Goal: Task Accomplishment & Management: Manage account settings

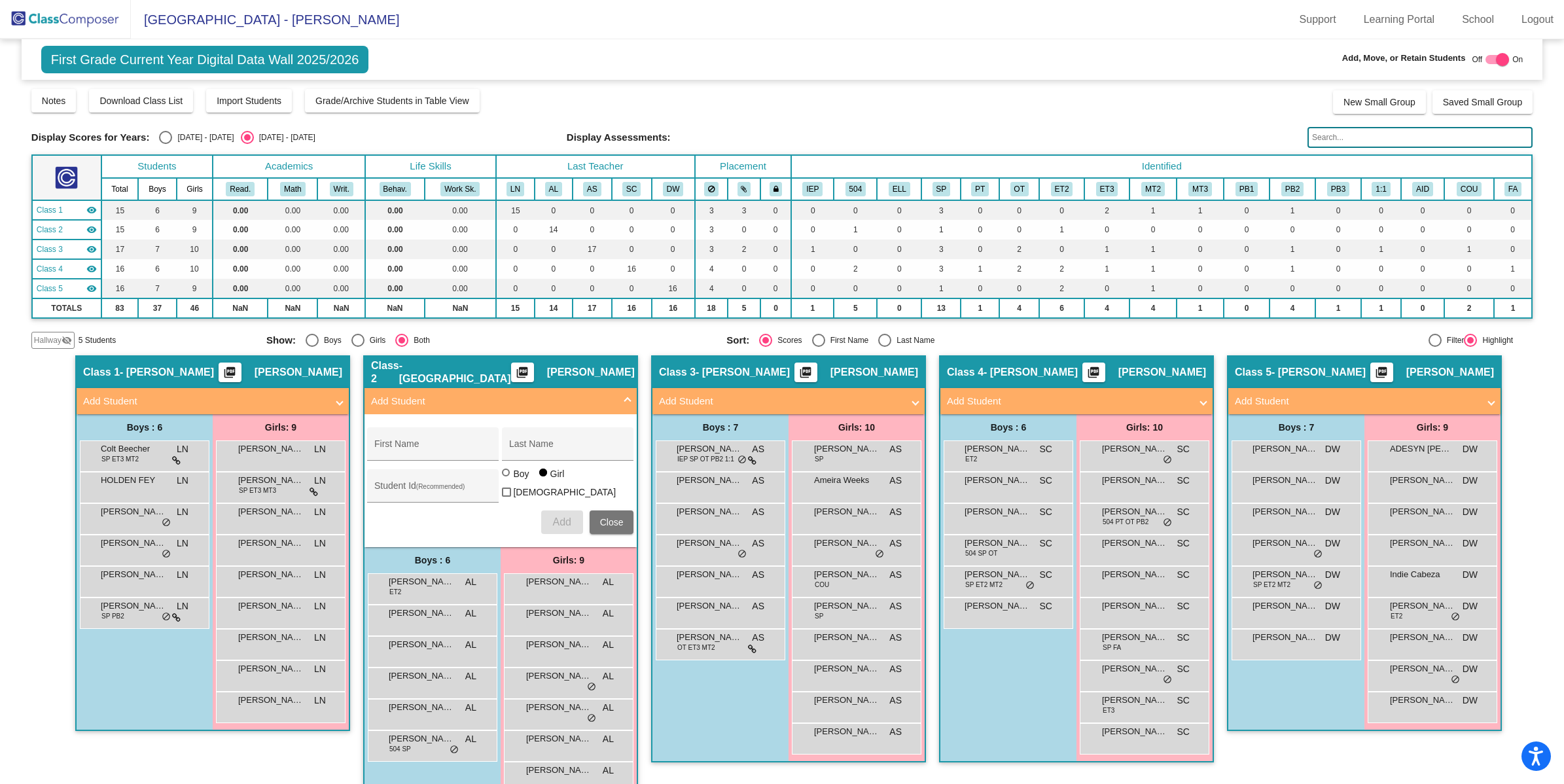
click at [69, 3] on img at bounding box center [65, 19] width 131 height 39
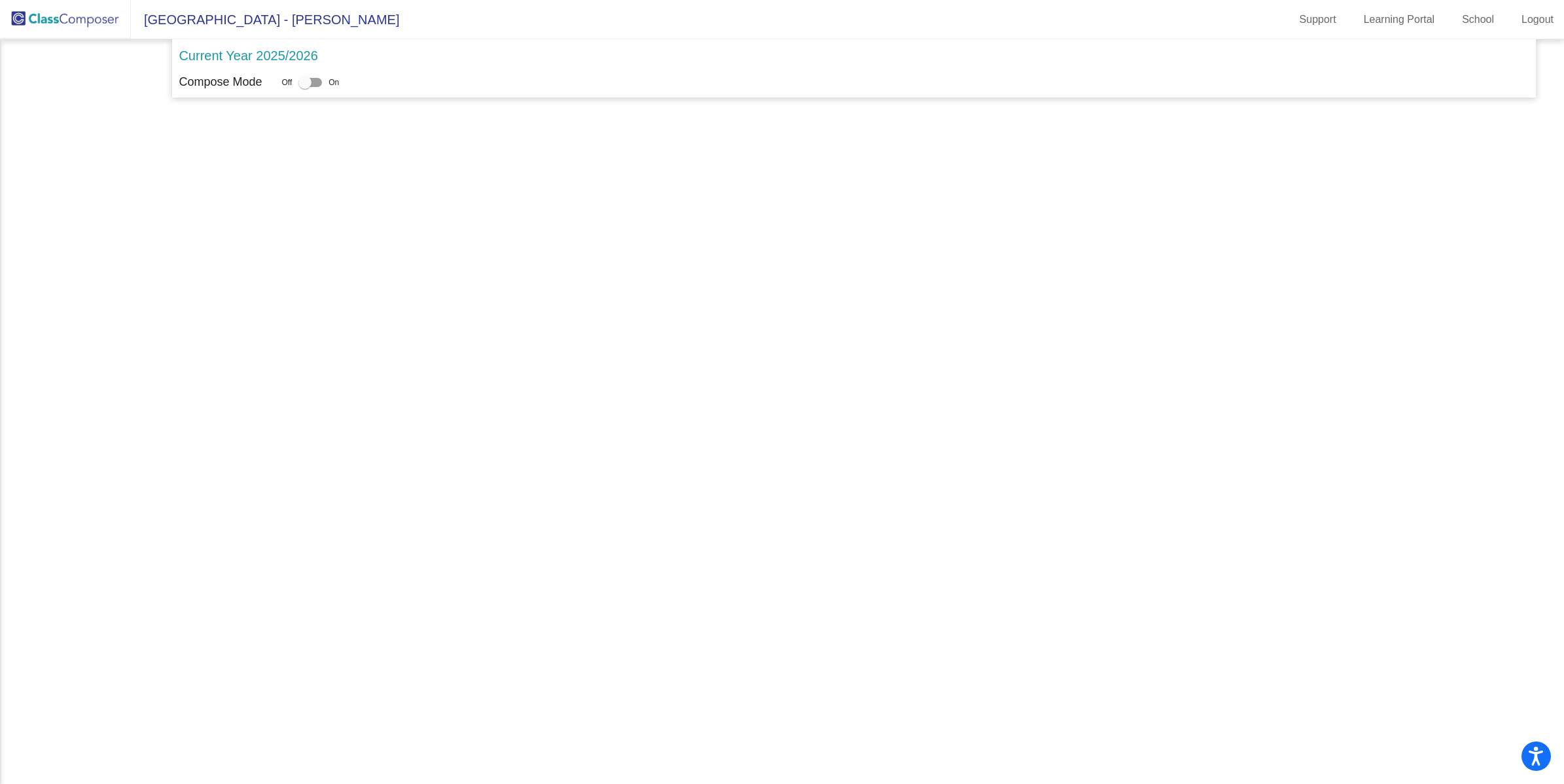
click at [68, 15] on img at bounding box center [65, 19] width 131 height 39
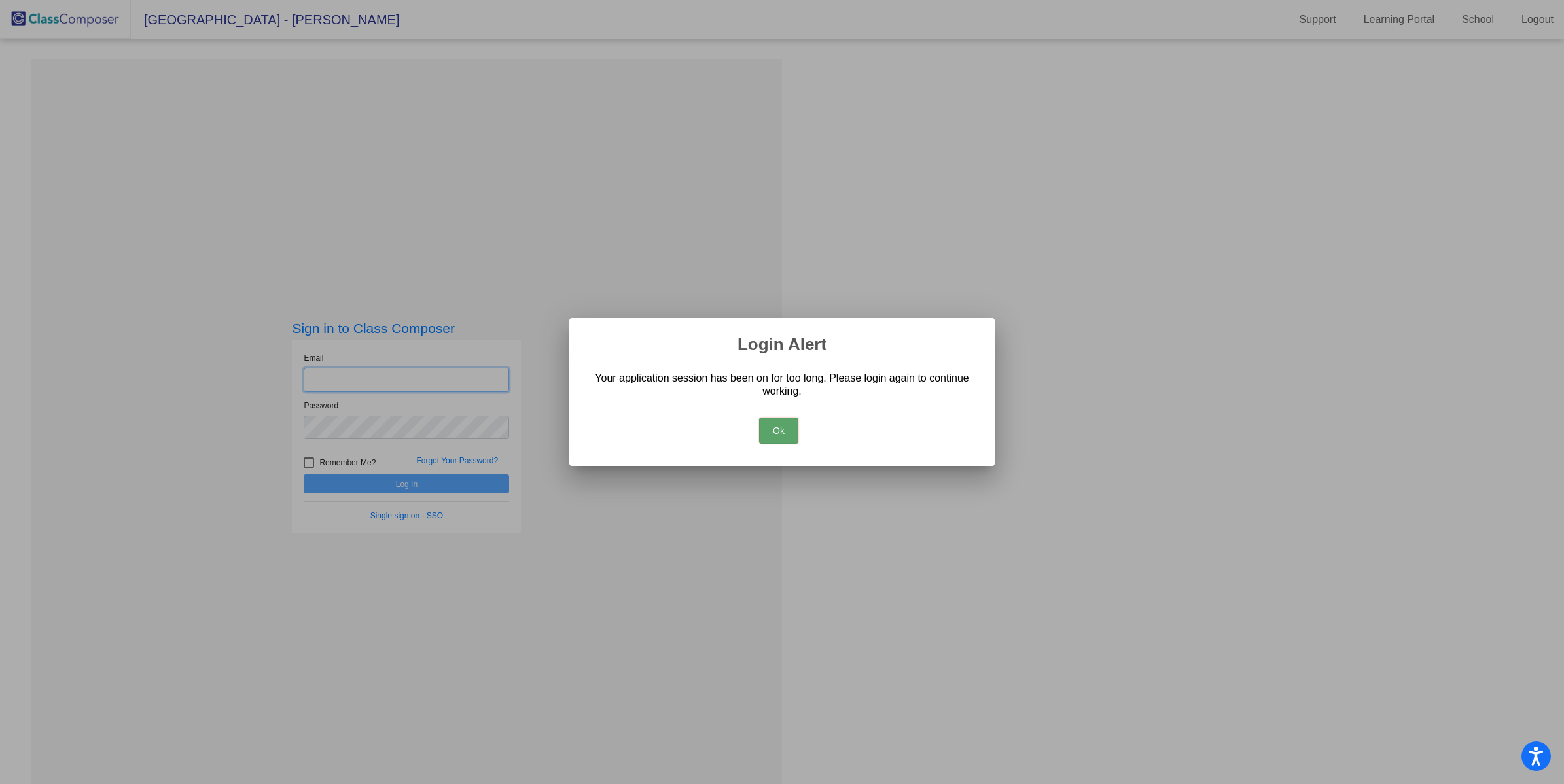
type input "[EMAIL_ADDRESS][DOMAIN_NAME]"
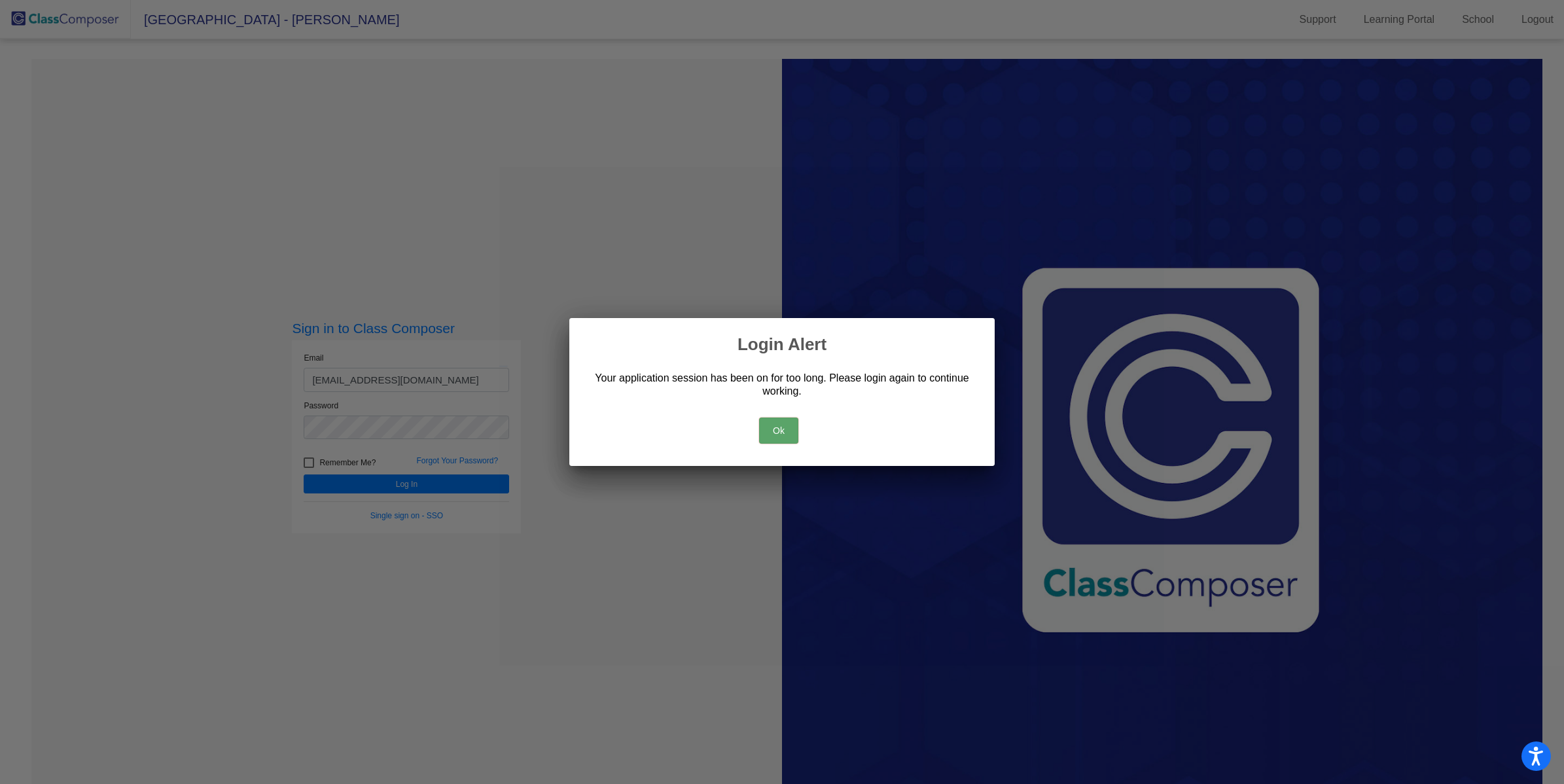
click at [776, 427] on button "Ok" at bounding box center [779, 430] width 40 height 26
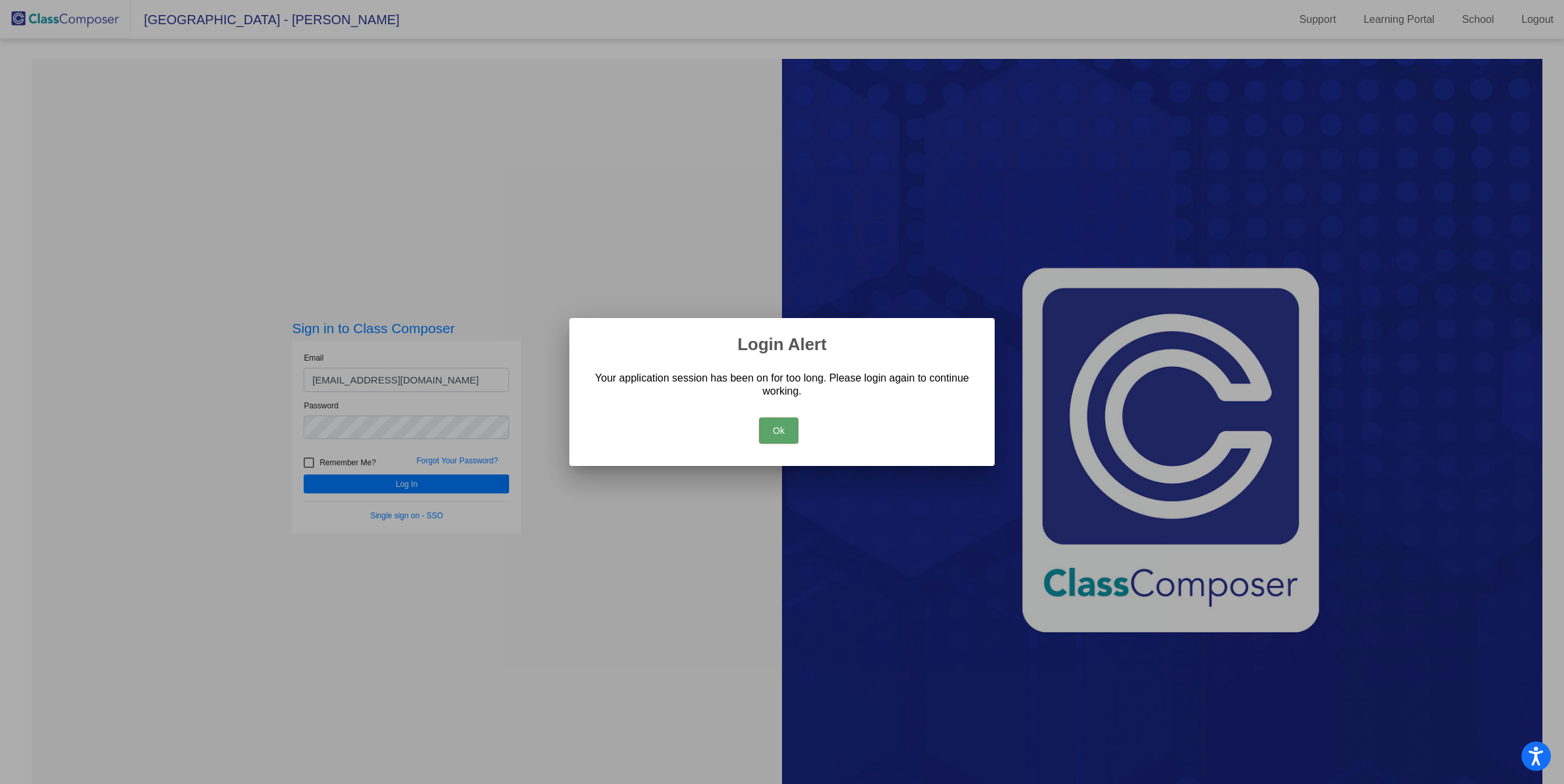
click at [779, 424] on button "Ok" at bounding box center [779, 430] width 40 height 26
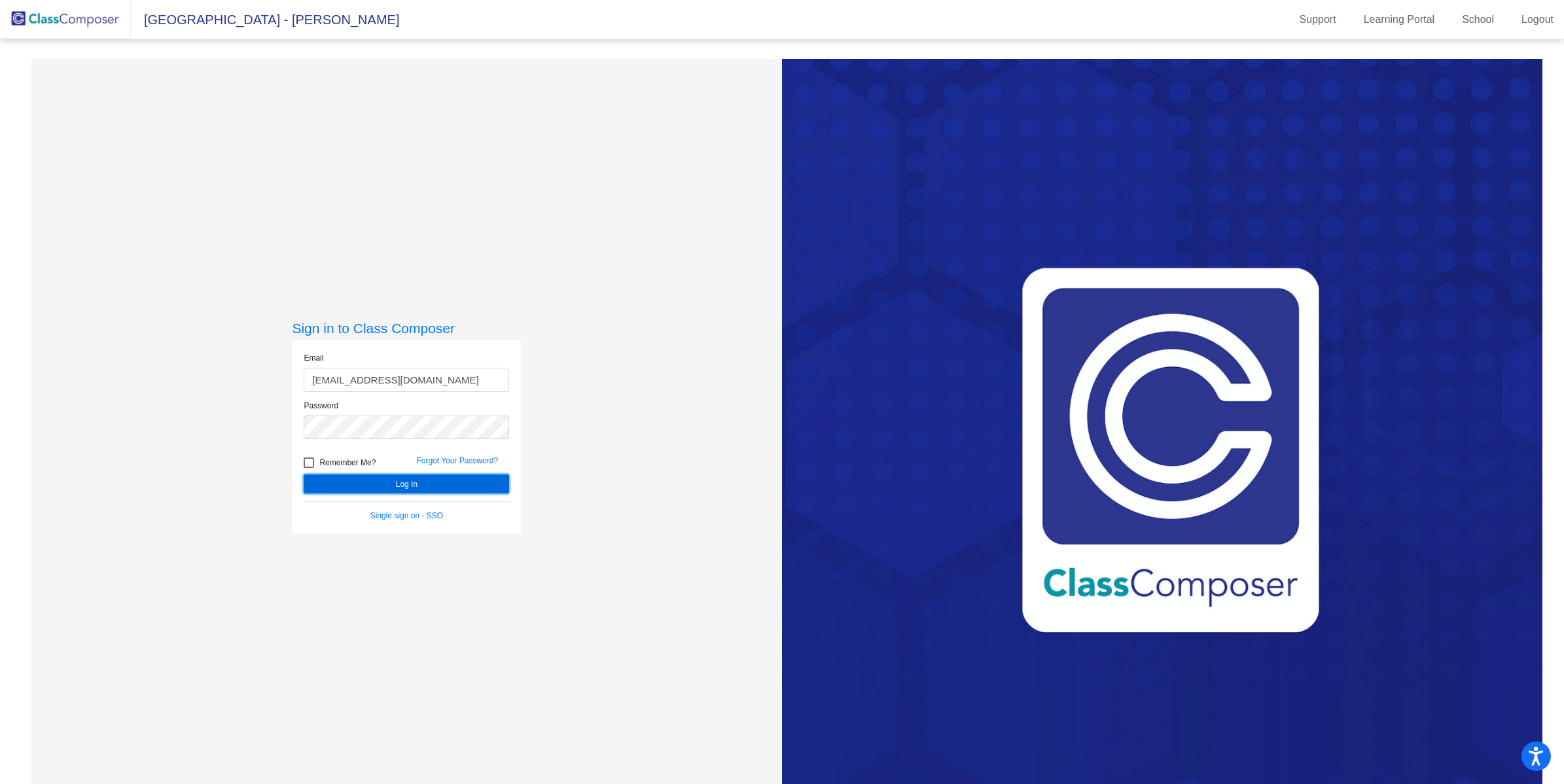
click at [390, 482] on button "Log In" at bounding box center [406, 484] width 206 height 19
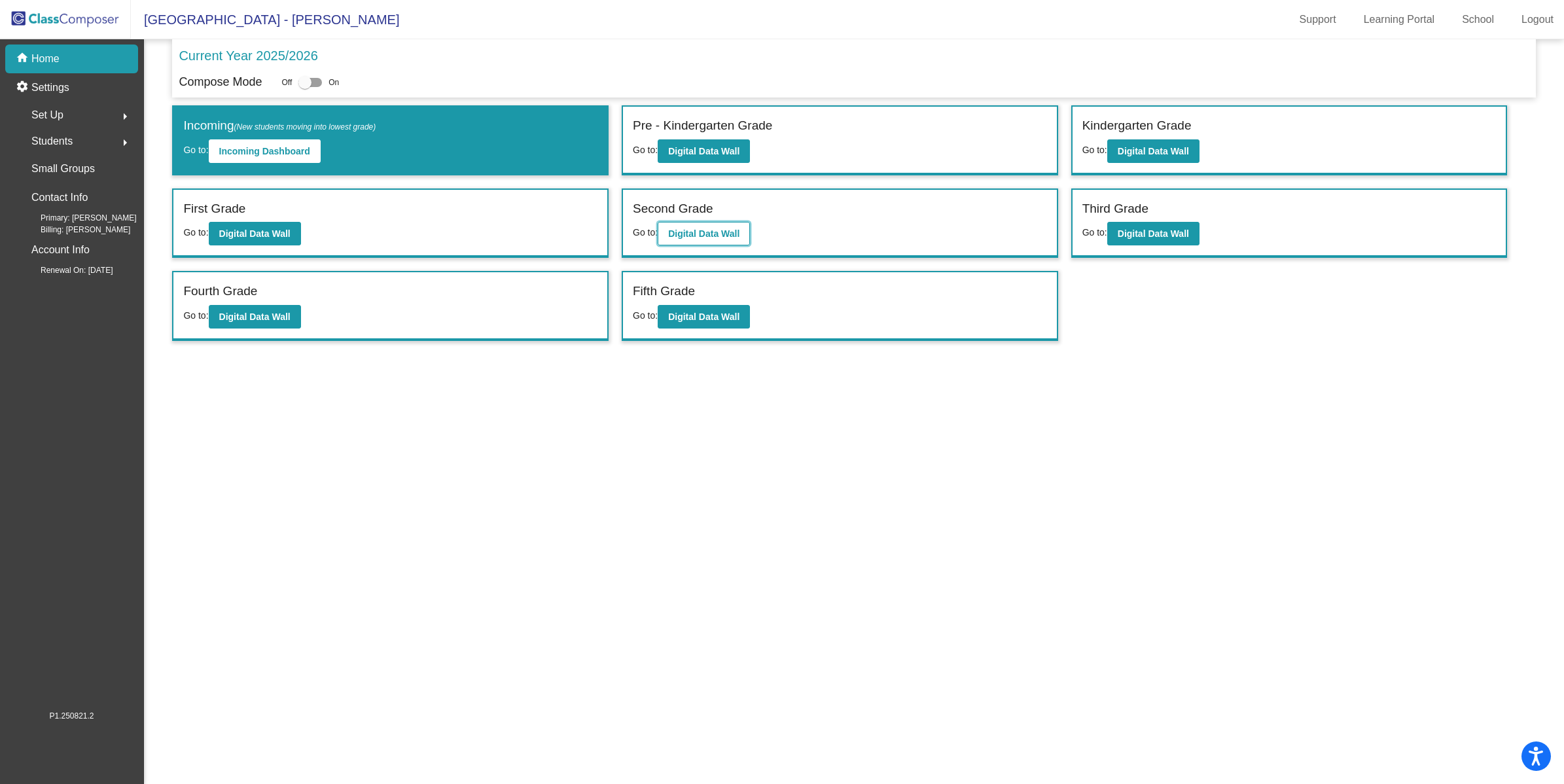
click at [725, 228] on b "Digital Data Wall" at bounding box center [704, 233] width 71 height 10
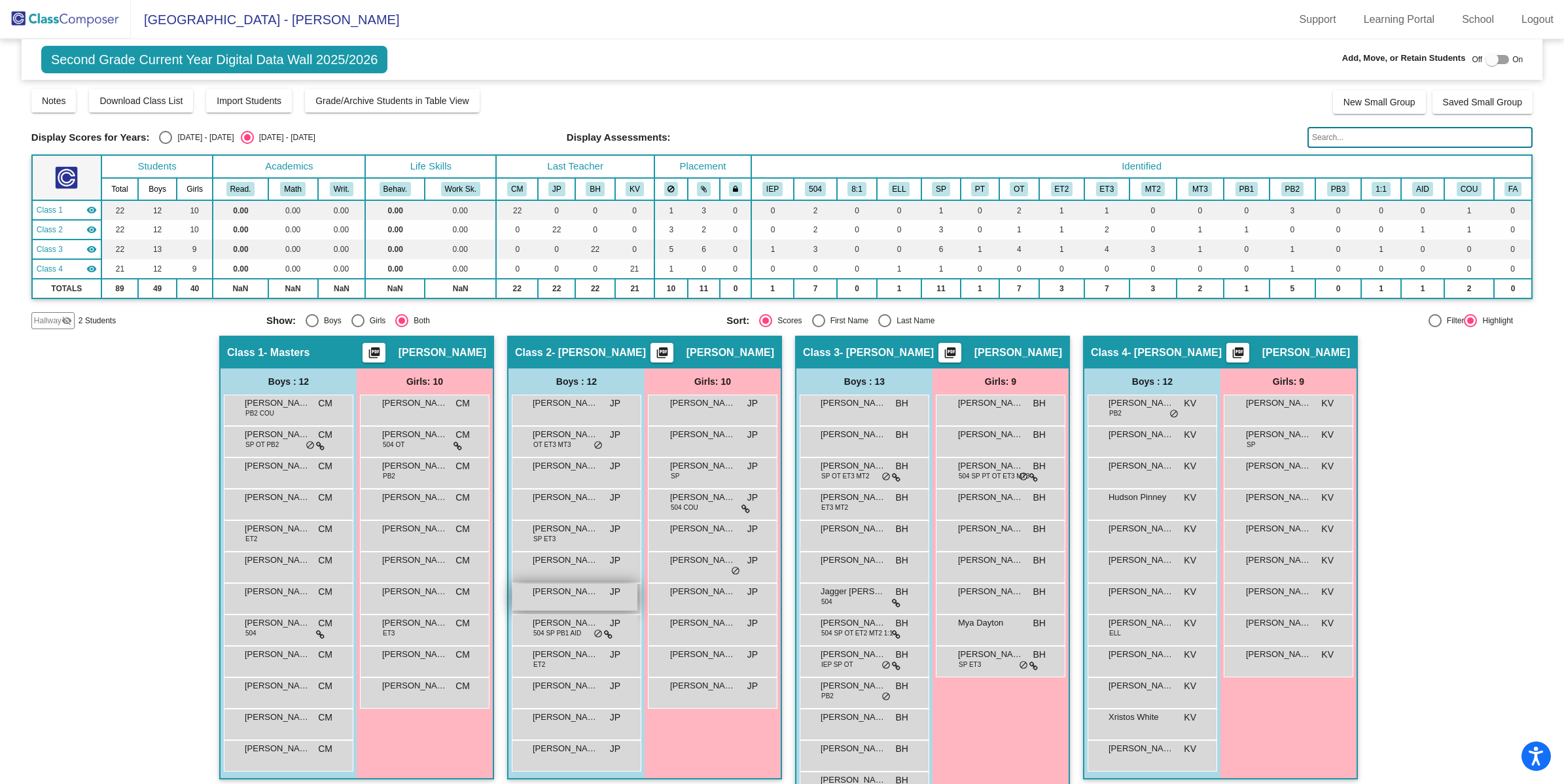
scroll to position [36, 0]
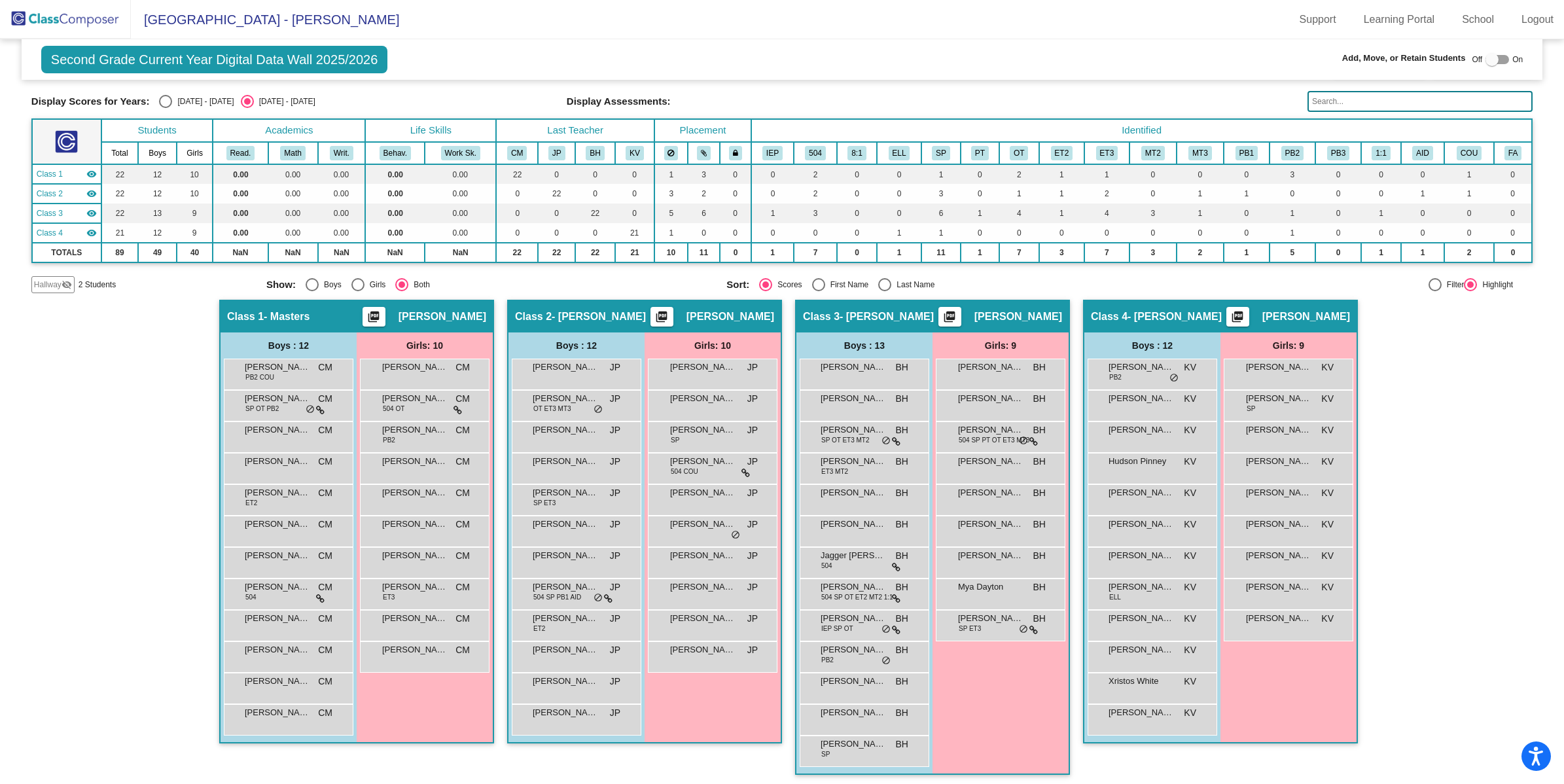
click at [198, 97] on div "[DATE] - [DATE]" at bounding box center [203, 101] width 61 height 12
click at [165, 108] on input "[DATE] - [DATE]" at bounding box center [165, 108] width 1 height 1
radio input "true"
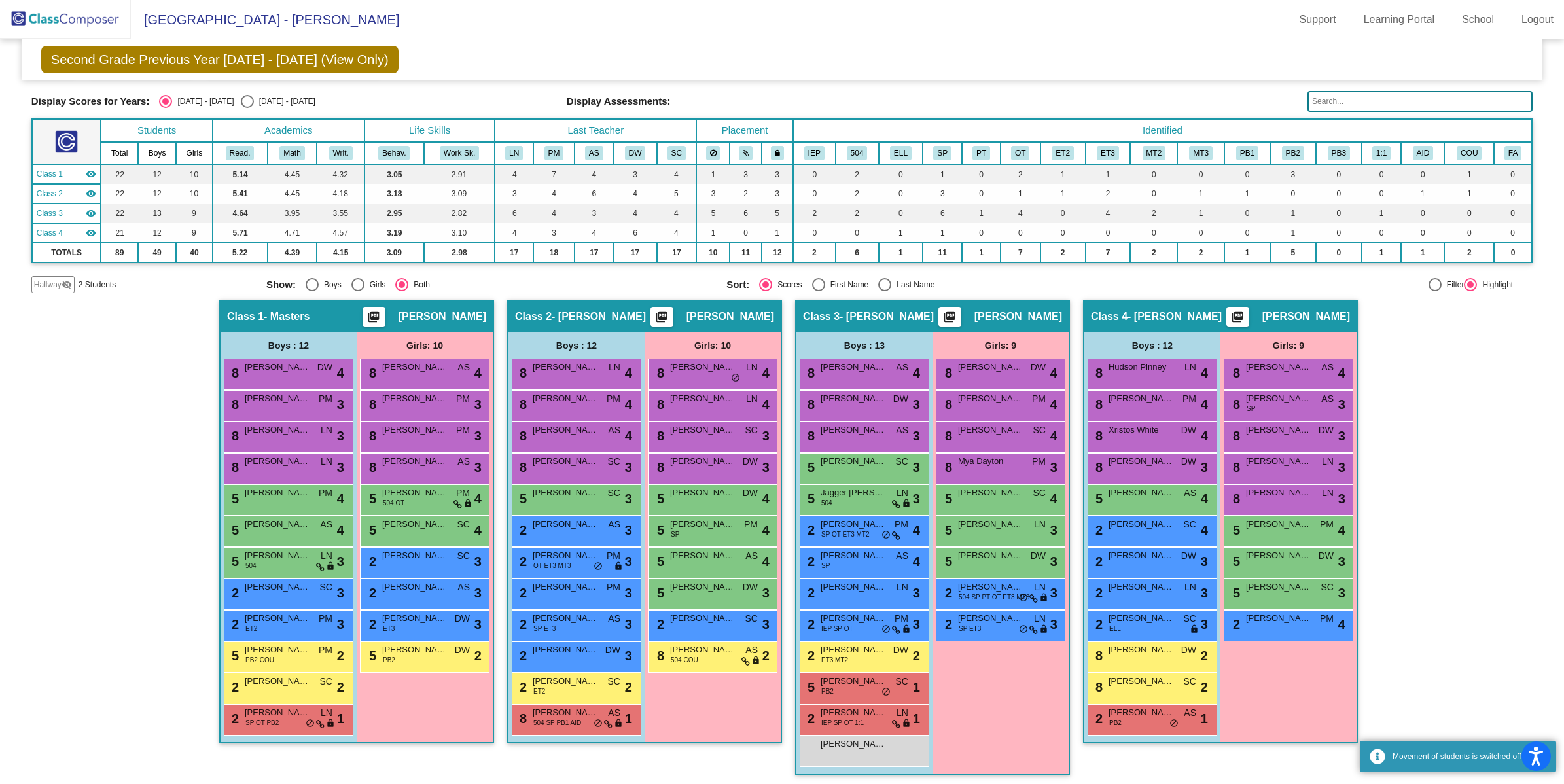
scroll to position [1, 0]
click at [417, 462] on span "[PERSON_NAME]" at bounding box center [415, 461] width 65 height 13
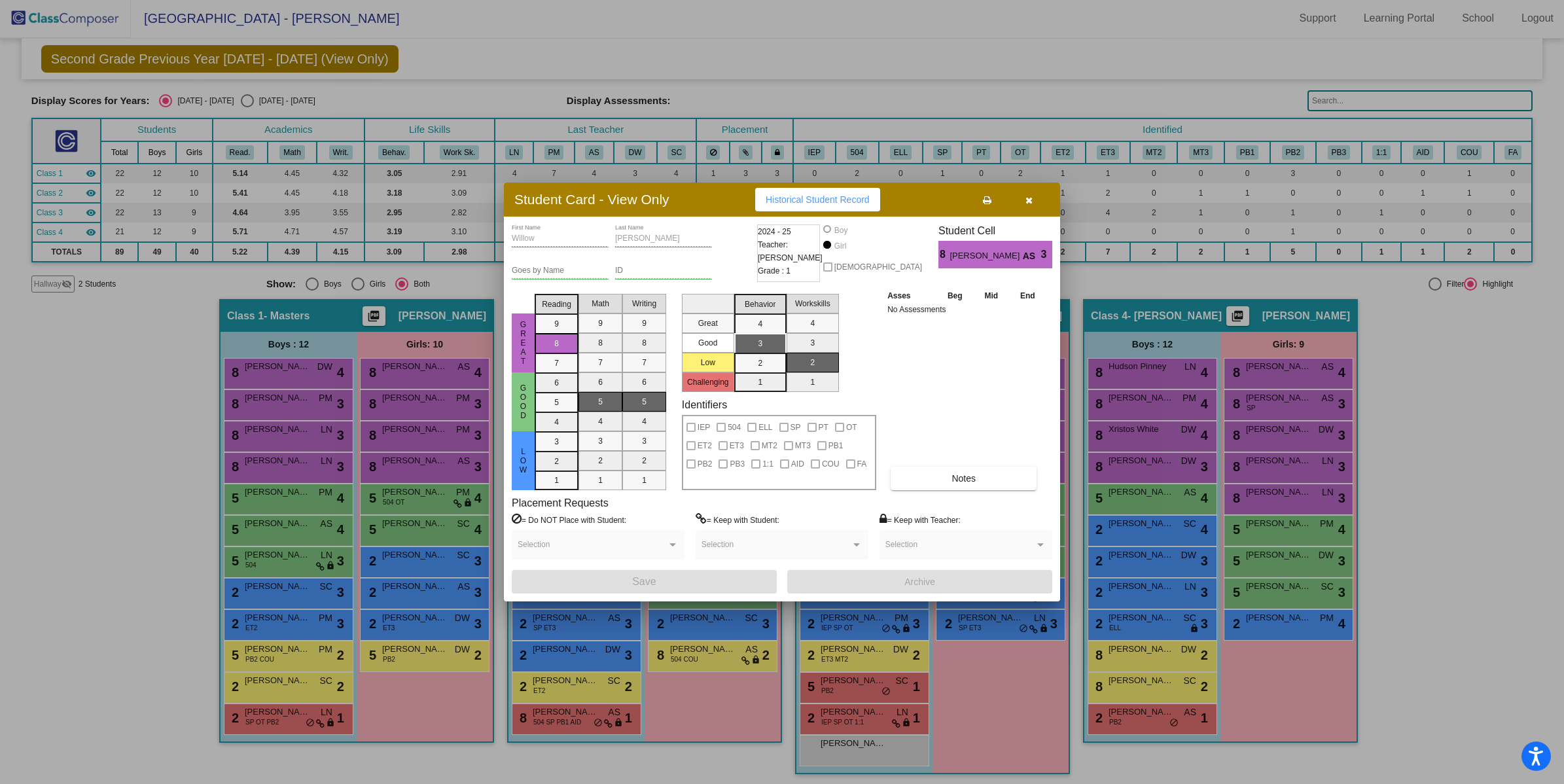
click at [1026, 198] on icon "button" at bounding box center [1029, 199] width 7 height 9
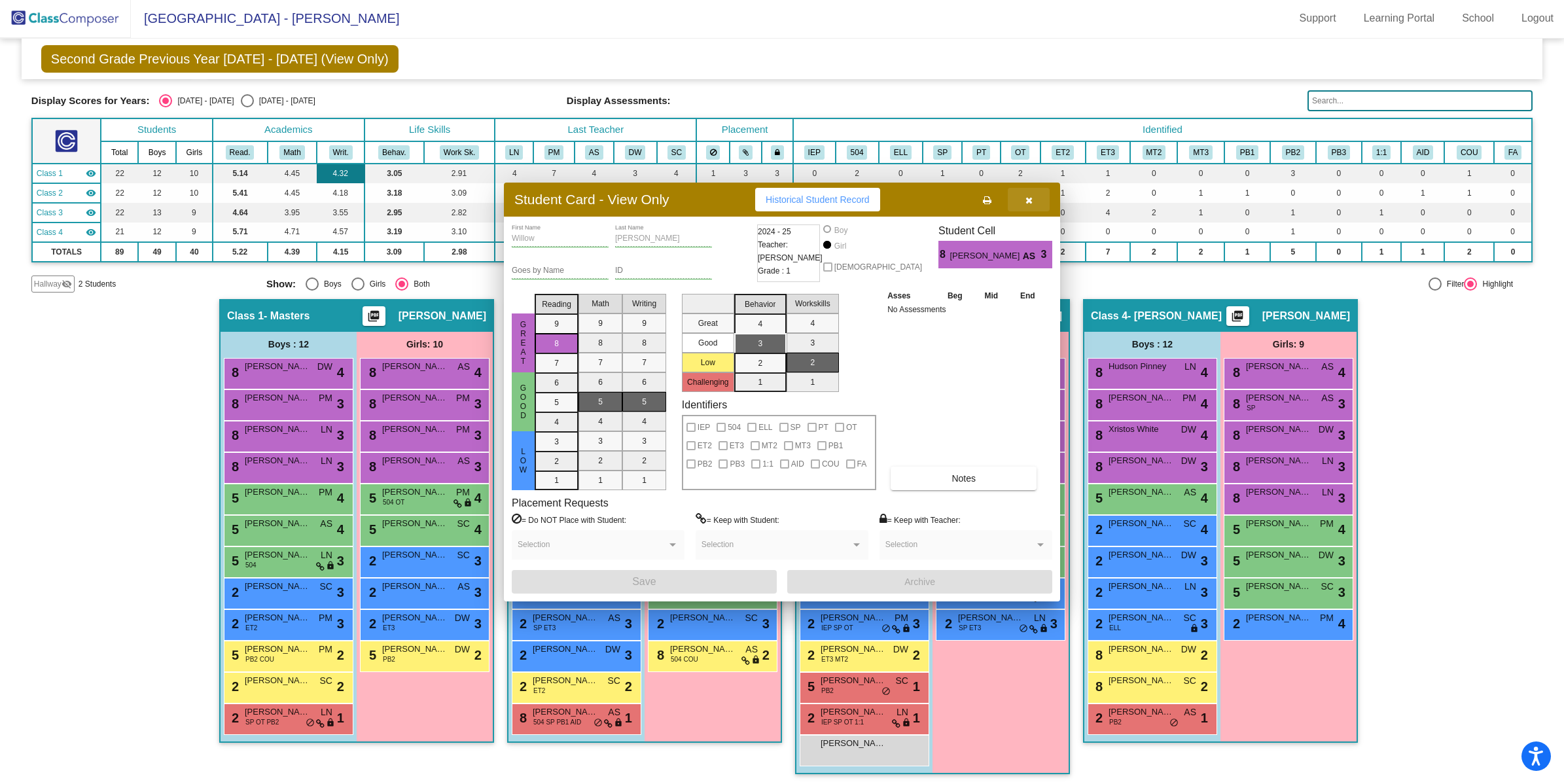
scroll to position [1, 0]
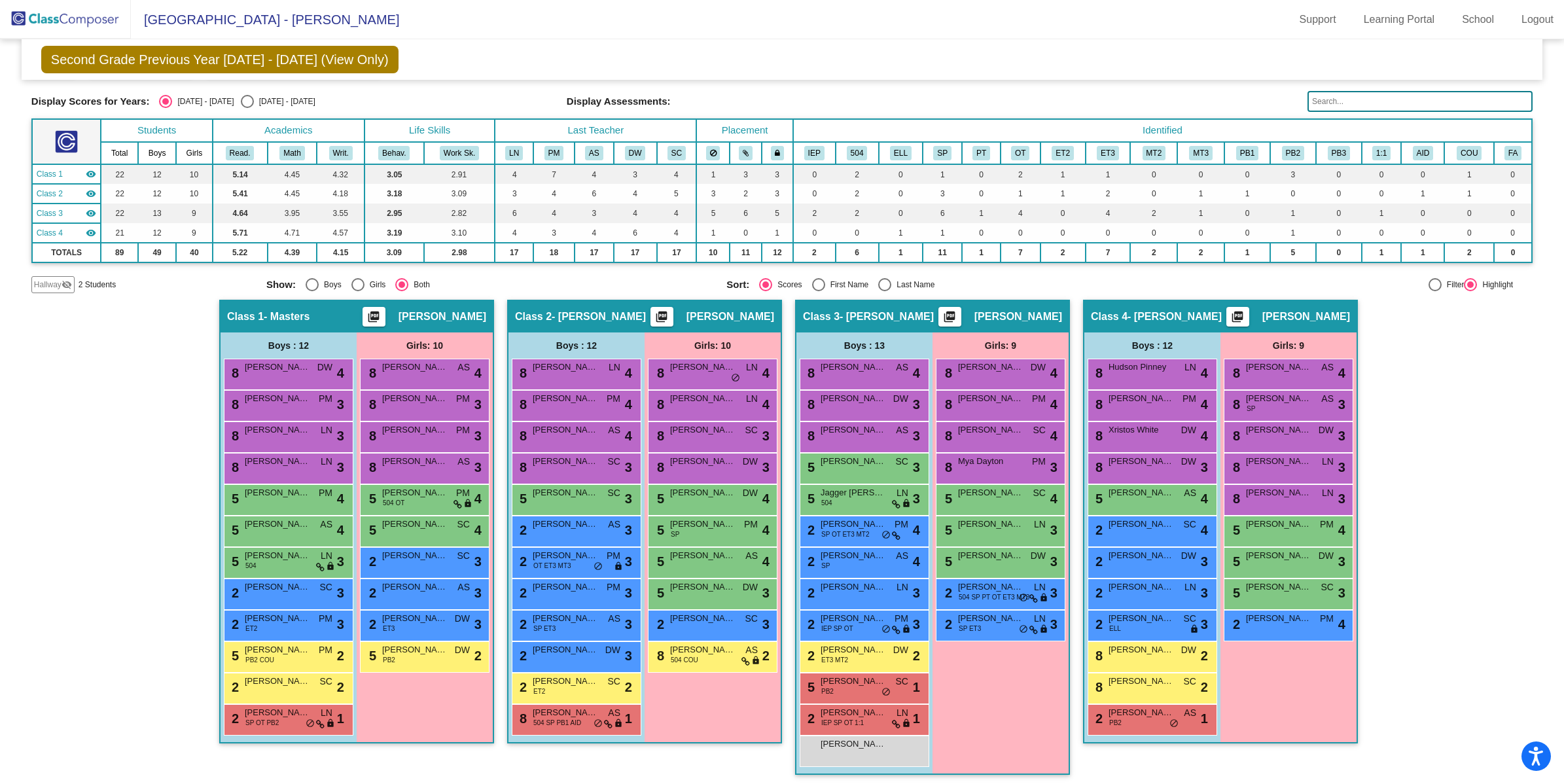
click at [240, 78] on div "Second Grade Previous Year [DATE] - [DATE] (View Only) Add, Move, or Retain Stu…" at bounding box center [782, 60] width 1521 height 40
click at [254, 99] on div "[DATE] - [DATE]" at bounding box center [285, 101] width 61 height 12
click at [247, 108] on input "[DATE] - [DATE]" at bounding box center [247, 108] width 1 height 1
radio input "true"
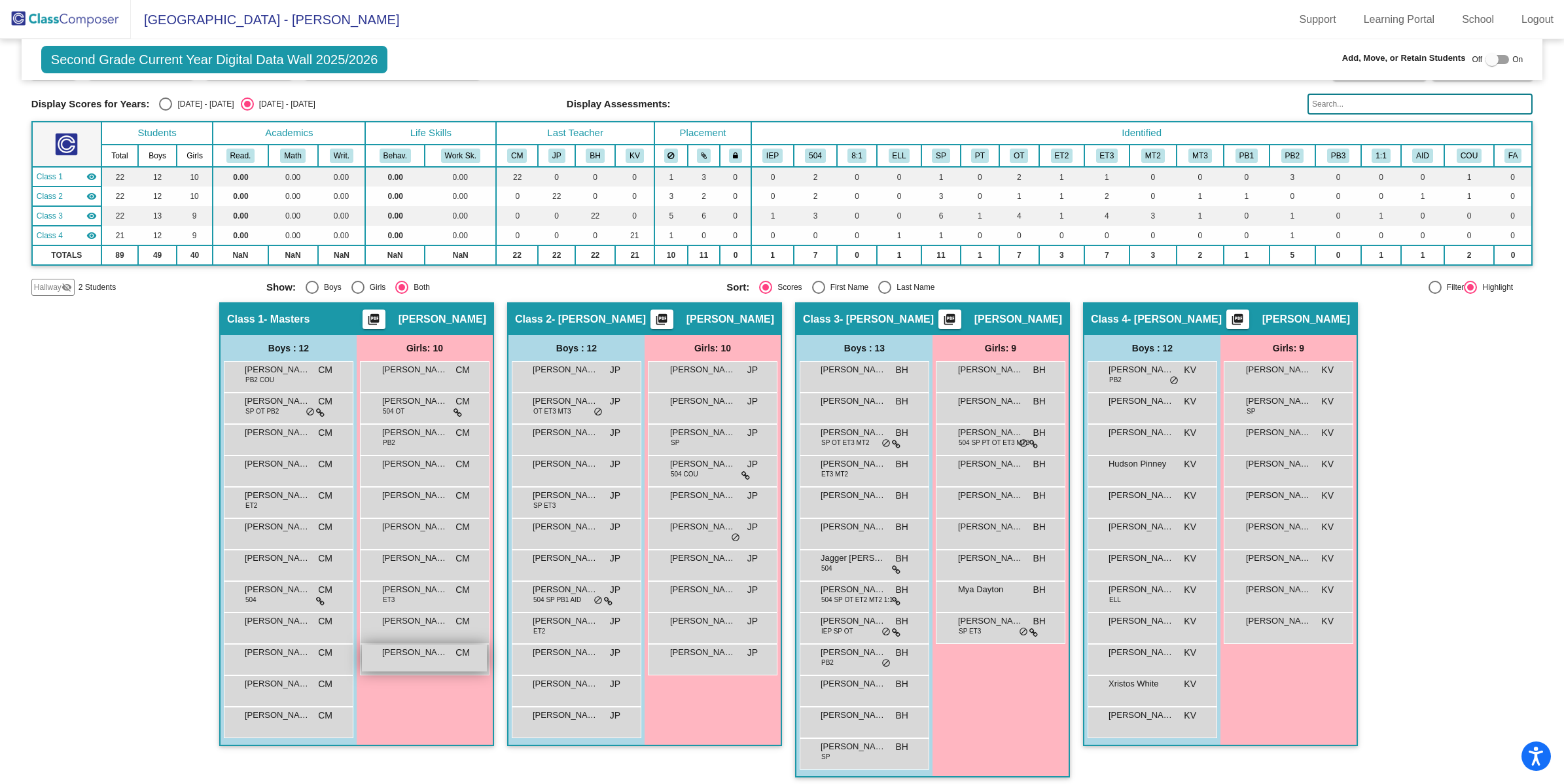
click at [427, 654] on span "[PERSON_NAME]" at bounding box center [415, 652] width 65 height 13
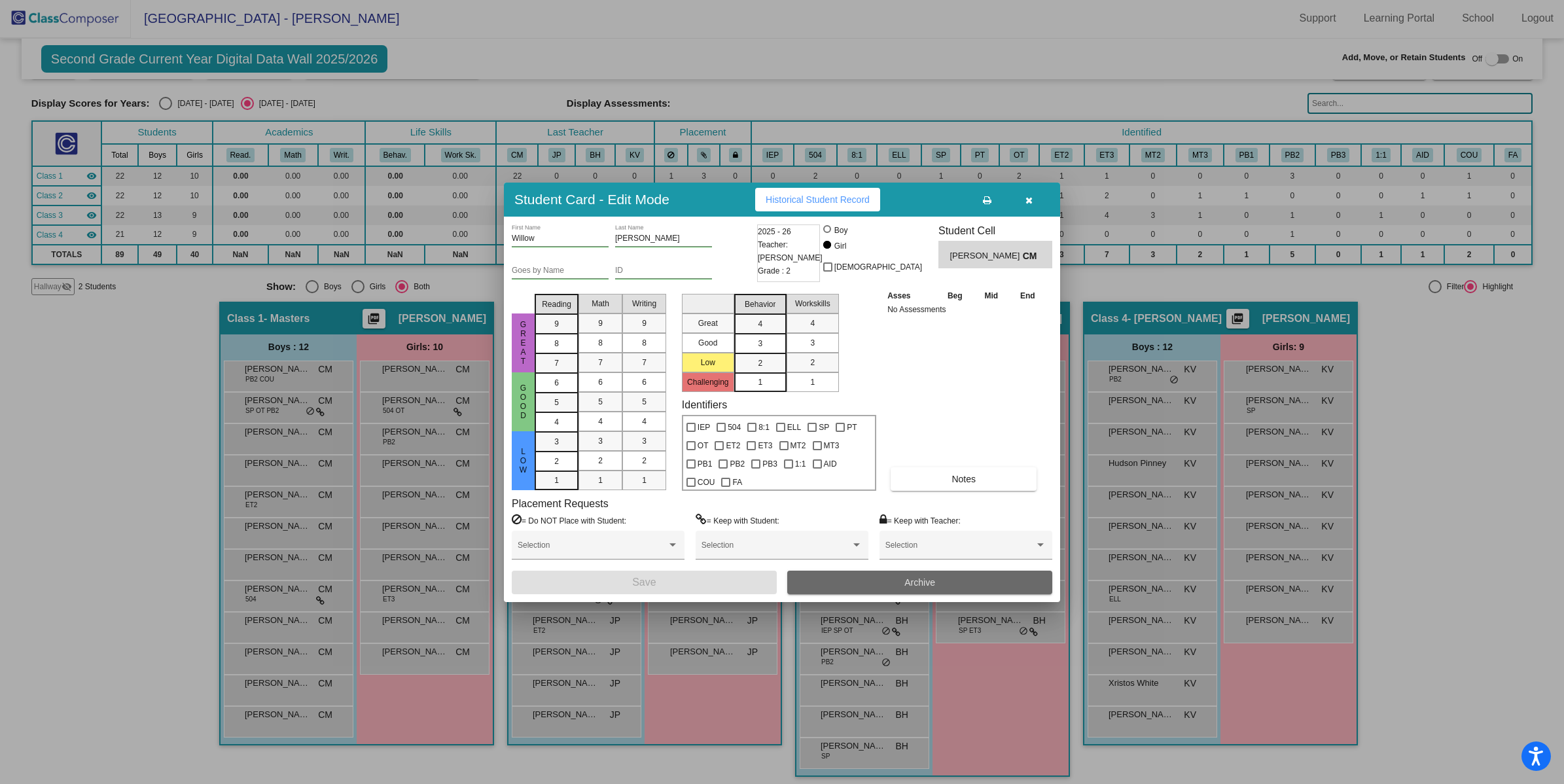
click at [930, 578] on span "Archive" at bounding box center [920, 582] width 31 height 10
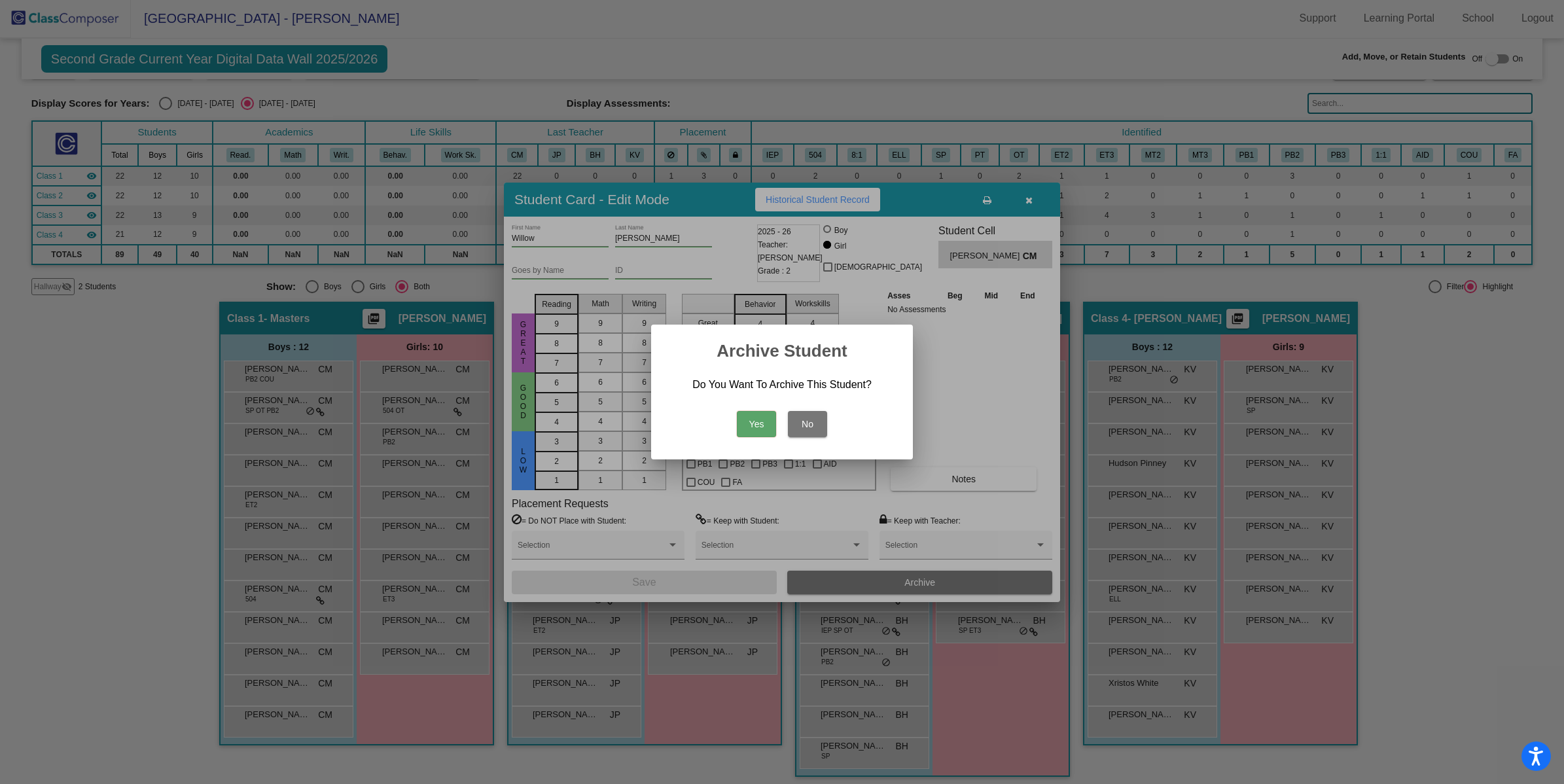
click at [751, 428] on button "Yes" at bounding box center [756, 423] width 40 height 26
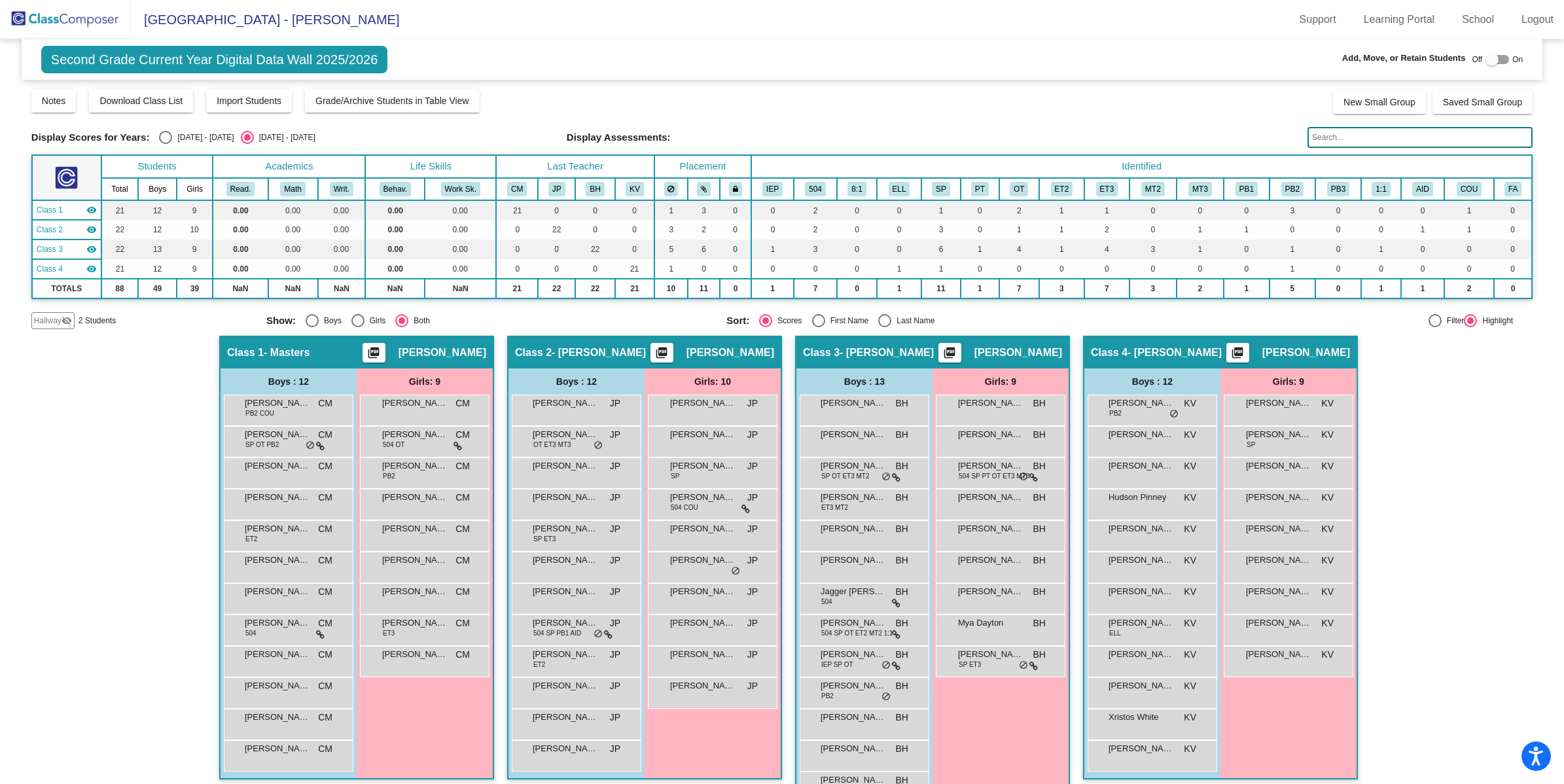
click at [157, 134] on div "Display Scores for Years: [DATE] - [DATE] [DATE] - [DATE]" at bounding box center [294, 137] width 525 height 13
click at [172, 136] on div "[DATE] - [DATE]" at bounding box center [203, 137] width 61 height 12
click at [165, 144] on input "[DATE] - [DATE]" at bounding box center [165, 144] width 1 height 1
radio input "true"
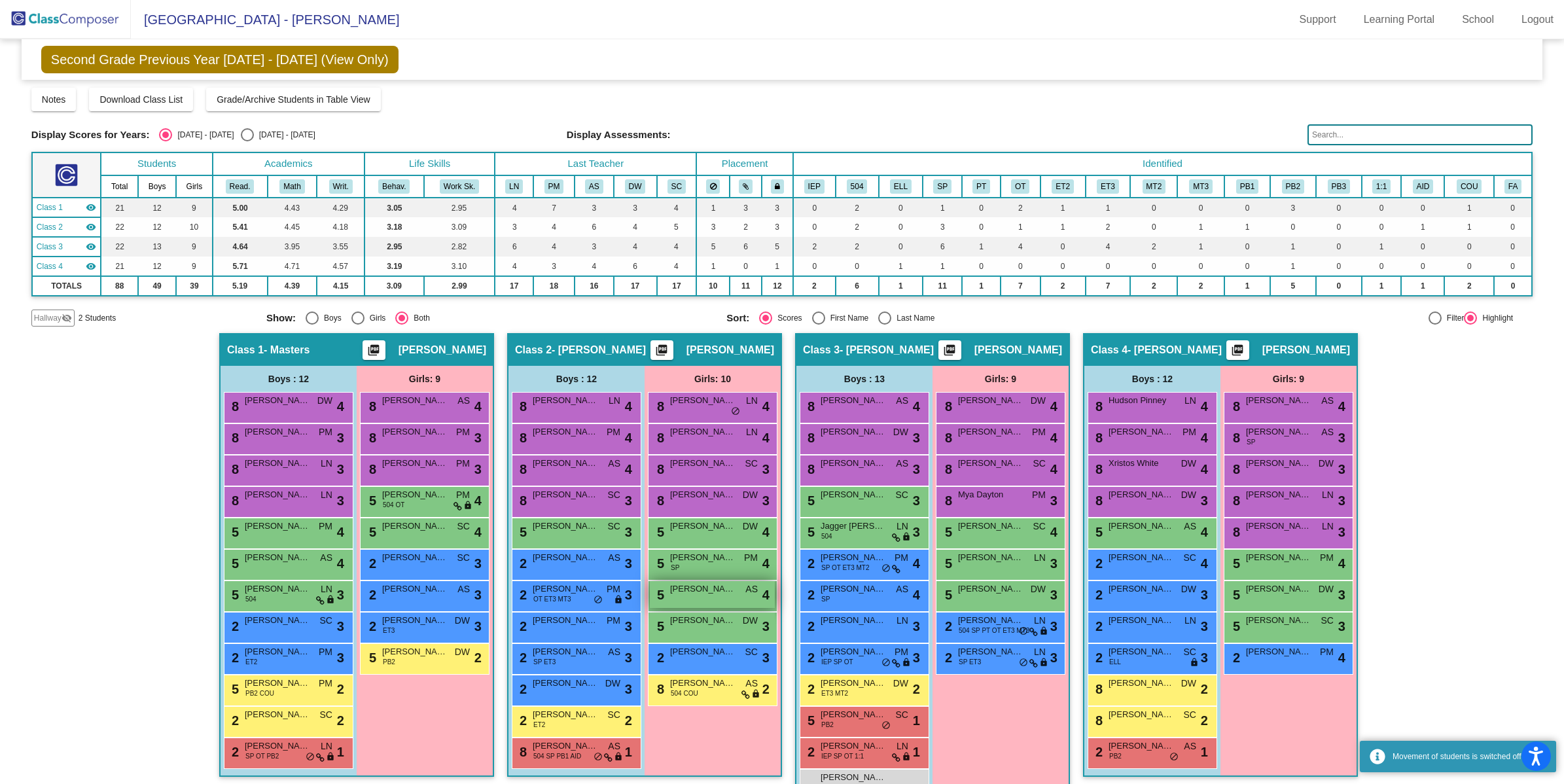
scroll to position [33, 0]
